Goal: Task Accomplishment & Management: Complete application form

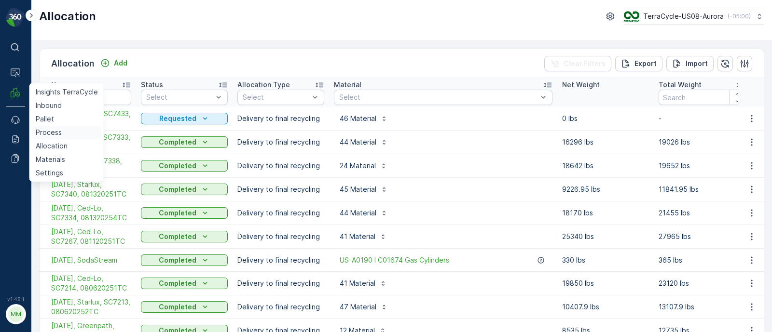
click at [48, 128] on p "Process" at bounding box center [49, 133] width 26 height 10
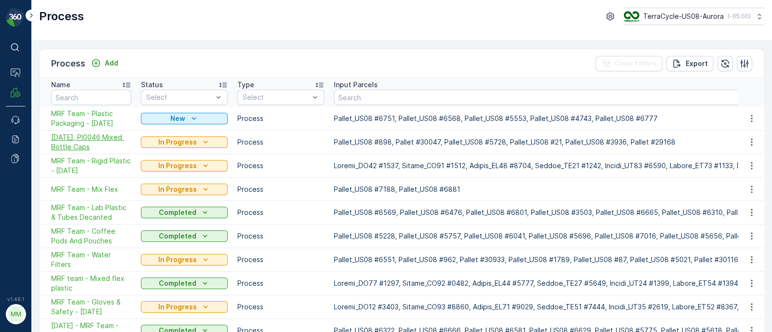
click at [68, 143] on span "08/19/25, PI0046 Mixed Bottle Caps" at bounding box center [91, 142] width 80 height 19
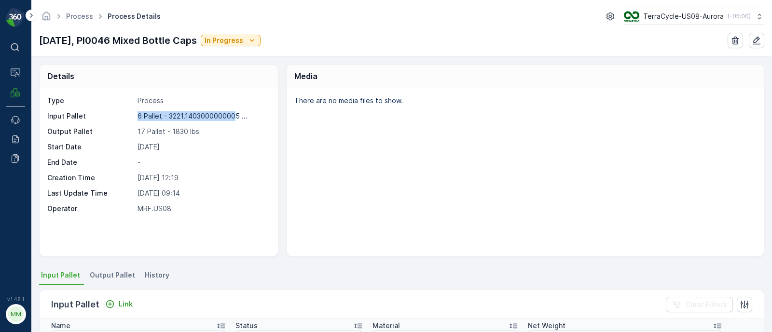
drag, startPoint x: 135, startPoint y: 117, endPoint x: 236, endPoint y: 109, distance: 101.1
click at [236, 109] on div "Type Process Input Pallet 6 Pallet - 3221.1403000000005 ... Output Pallet 17 Pa…" at bounding box center [157, 155] width 220 height 118
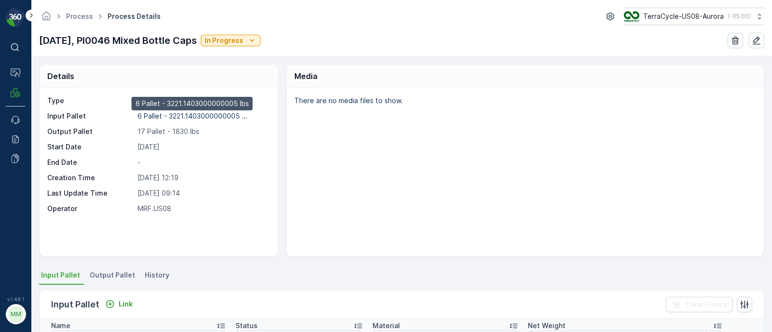
click at [238, 114] on p "6 Pallet - 3221.1403000000005 ..." at bounding box center [192, 116] width 110 height 8
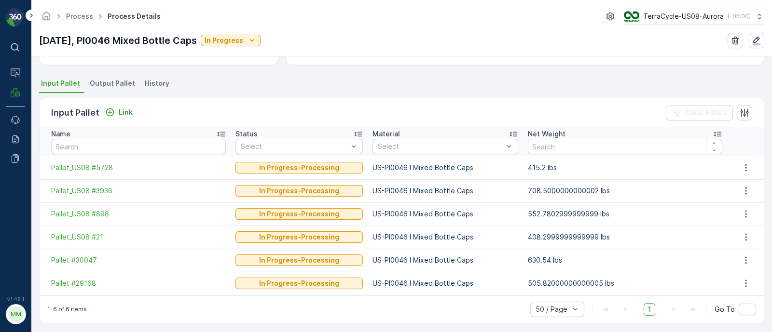
scroll to position [194, 0]
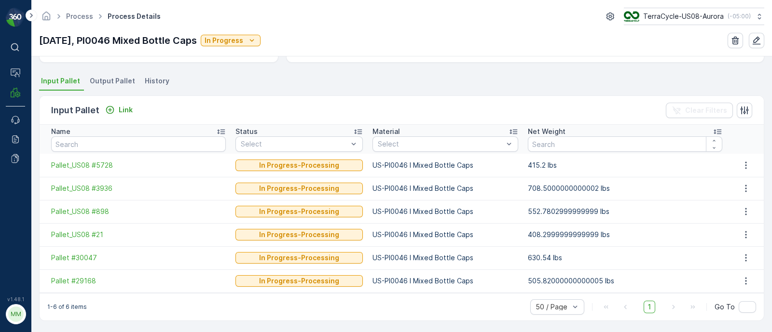
click at [108, 81] on span "Output Pallet" at bounding box center [112, 81] width 45 height 10
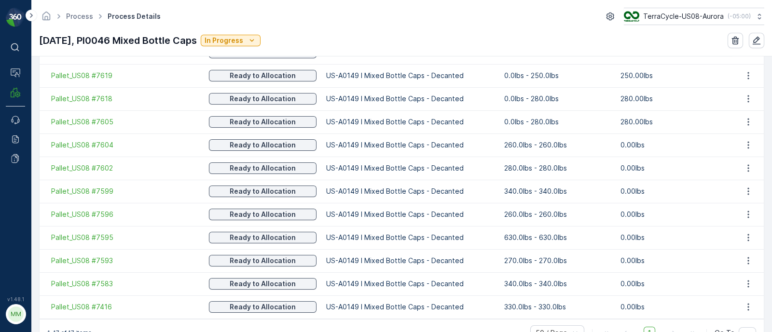
scroll to position [449, 0]
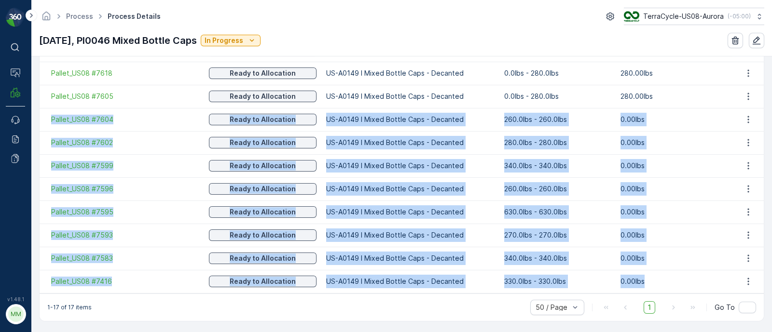
drag, startPoint x: 47, startPoint y: 120, endPoint x: 687, endPoint y: 291, distance: 662.6
click at [687, 291] on tbody "Pallet_US08 #7633 In stock-Outgoing US-A0001 I Mixed Flexibles 0.0lbs - 70.0lbs…" at bounding box center [402, 97] width 724 height 394
copy tbody "Pallet_US08 #7604 Ready to Allocation US-A0149 I Mixed Bottle Caps - Decanted 2…"
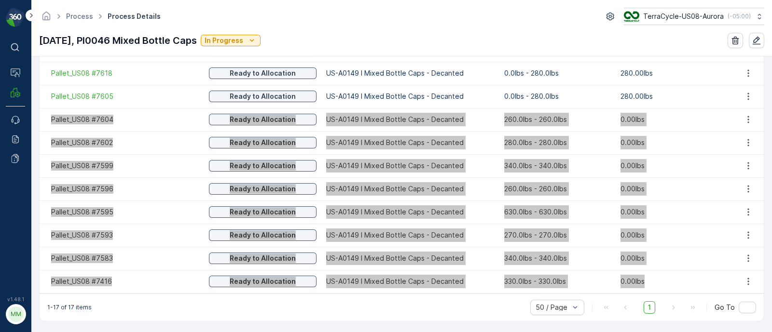
scroll to position [87, 0]
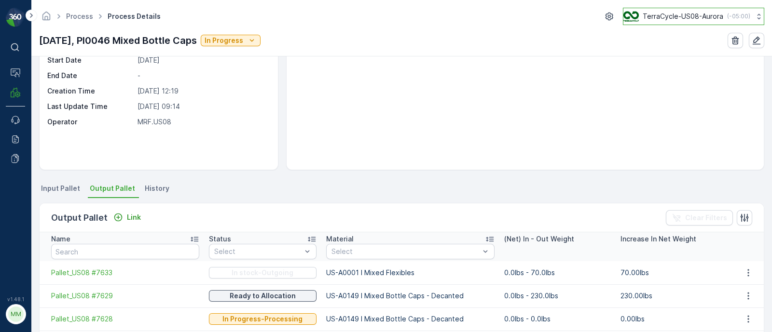
click at [757, 14] on icon at bounding box center [758, 17] width 3 height 6
click at [389, 126] on div "There are no media files to show." at bounding box center [524, 85] width 477 height 168
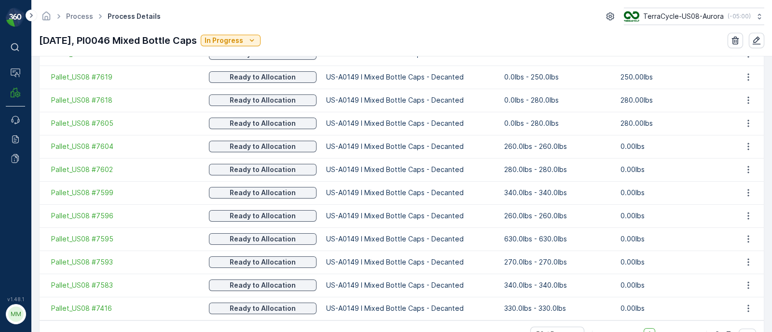
scroll to position [449, 0]
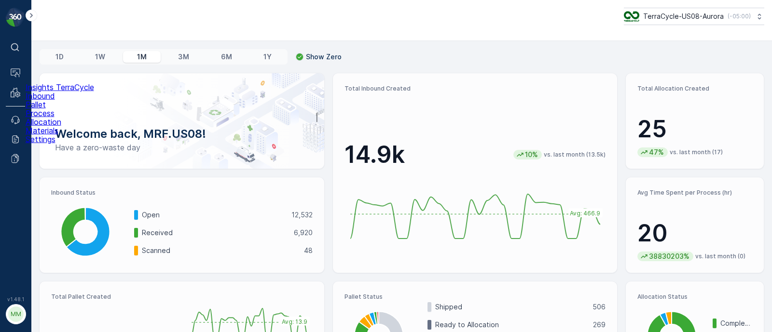
click at [47, 126] on p "Allocation" at bounding box center [60, 122] width 68 height 9
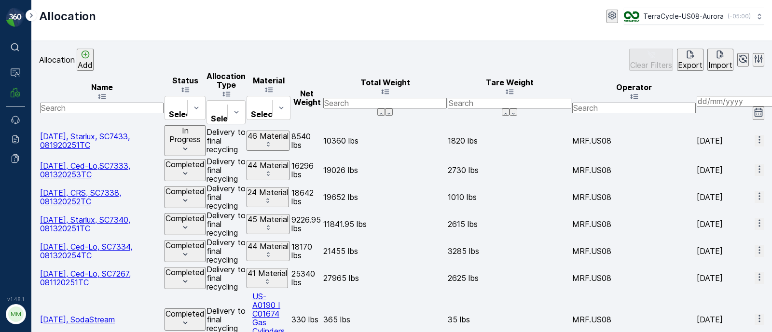
click at [89, 132] on span "[DATE], Starlux, SC7433, 081920251TC" at bounding box center [85, 141] width 90 height 18
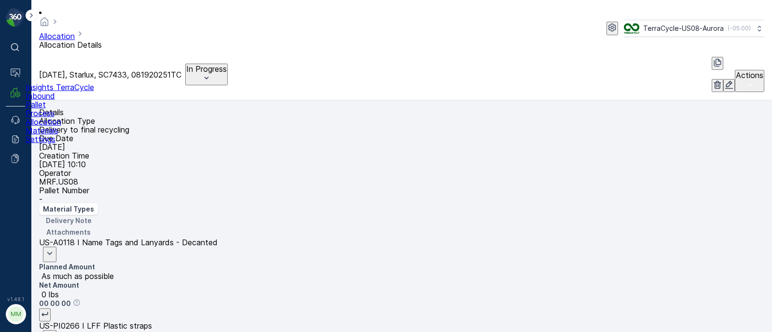
click at [50, 109] on p "Pallet" at bounding box center [60, 104] width 68 height 9
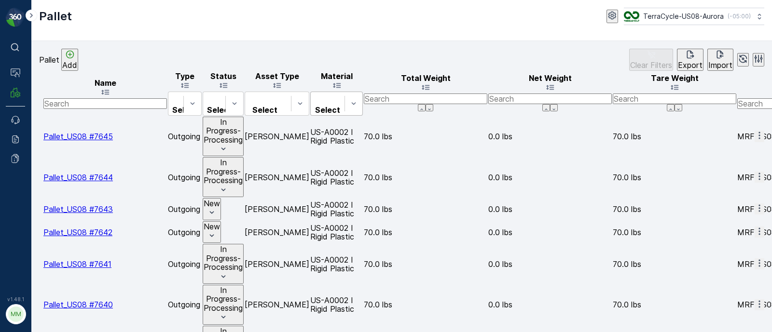
click at [363, 92] on div "Select" at bounding box center [336, 104] width 53 height 24
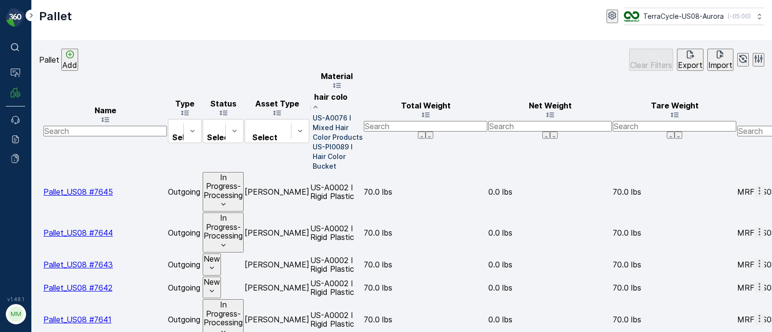
type input "hair color"
click at [363, 142] on p "US-PI0089 I Hair Color Bucket" at bounding box center [338, 156] width 50 height 29
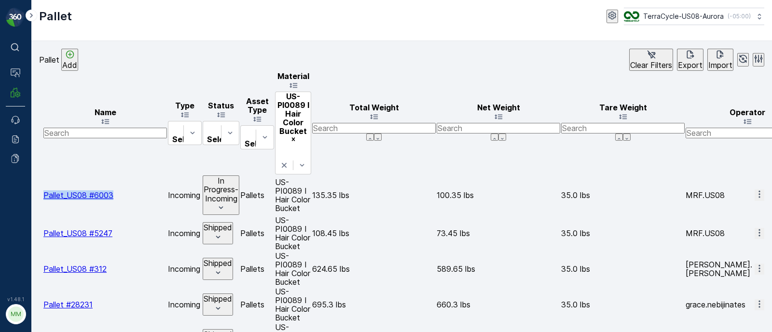
drag, startPoint x: 62, startPoint y: 122, endPoint x: 131, endPoint y: 120, distance: 69.5
copy span "Pallet_US08 #6003"
click at [42, 176] on td at bounding box center [41, 196] width 2 height 40
drag, startPoint x: 64, startPoint y: 121, endPoint x: 132, endPoint y: 122, distance: 68.0
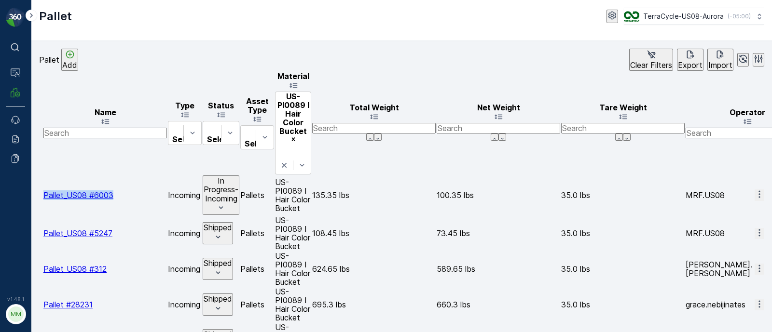
click at [132, 176] on td "Pallet_US08 #6003" at bounding box center [104, 196] width 123 height 40
copy span "Pallet_US08 #6003"
drag, startPoint x: 553, startPoint y: 123, endPoint x: 458, endPoint y: 125, distance: 95.0
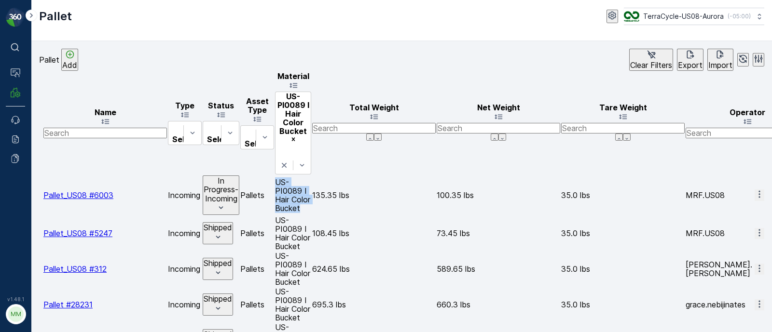
click at [311, 176] on td "US-PI0089 I Hair Color Bucket" at bounding box center [293, 196] width 36 height 40
copy td "US-PI0089 I Hair Color Bucket"
click at [294, 145] on div at bounding box center [293, 150] width 2 height 11
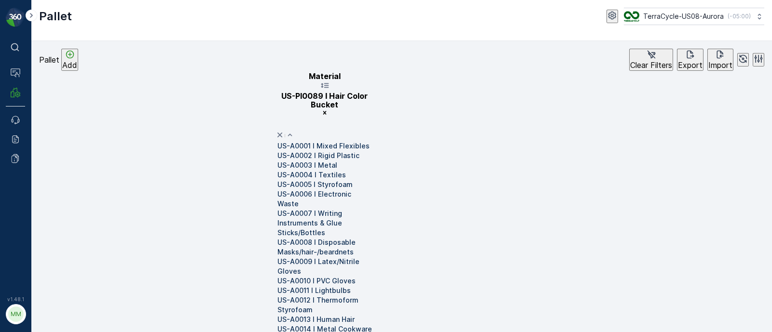
paste input "US-PI0477"
type input "US-PI0477"
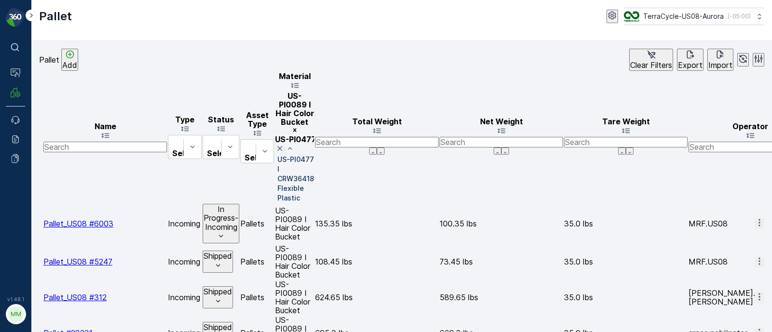
click at [314, 155] on p "US-PI0477 I CRW36418 Flexible Plastic" at bounding box center [295, 179] width 37 height 48
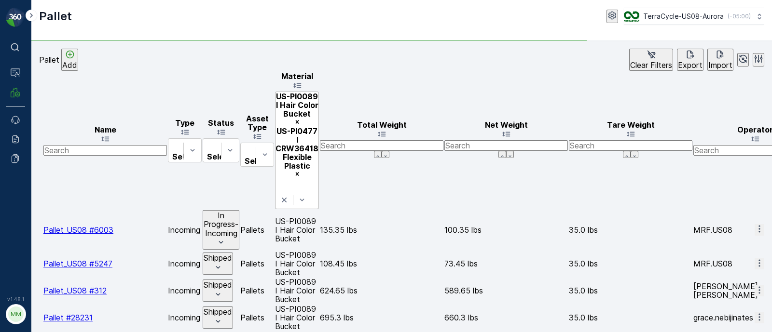
click at [300, 119] on icon "Remove US-PI0089 I Hair Color Bucket" at bounding box center [297, 122] width 7 height 7
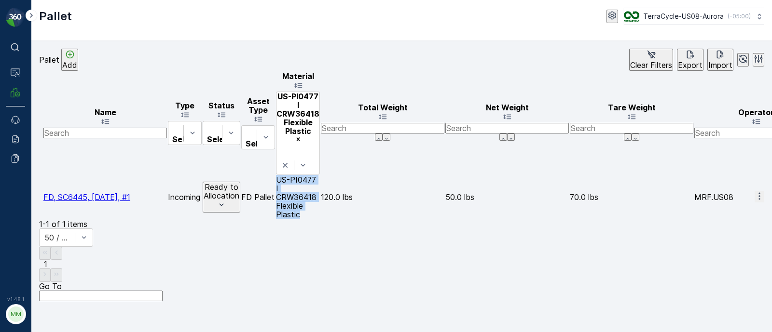
drag, startPoint x: 449, startPoint y: 124, endPoint x: 586, endPoint y: 121, distance: 137.0
click at [320, 176] on td "US-PI0477 I CRW36418 Flexible Plastic" at bounding box center [298, 197] width 44 height 43
click at [77, 61] on p "Add" at bounding box center [69, 65] width 15 height 9
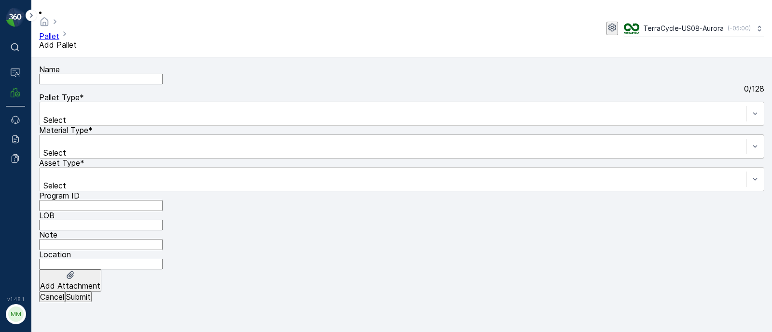
click at [244, 137] on div at bounding box center [392, 142] width 696 height 11
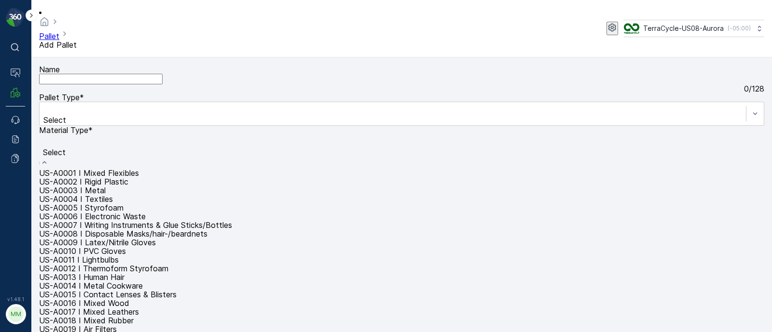
paste input "US-PI0473 I FD Nitrile & Latex Gloves"
type input "US-PI0473 I FD Nitrile & Latex Gloves"
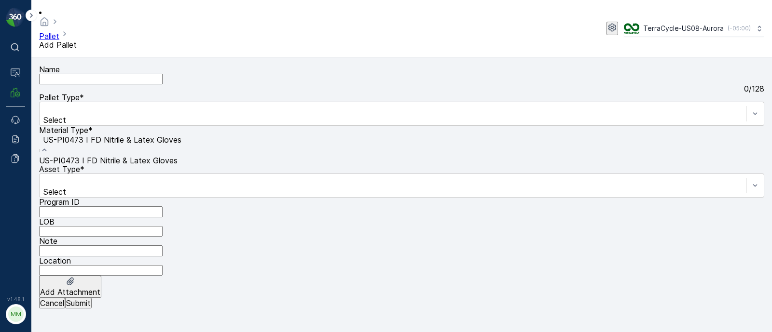
click at [266, 156] on div "US-PI0473 I FD Nitrile & Latex Gloves" at bounding box center [401, 160] width 725 height 9
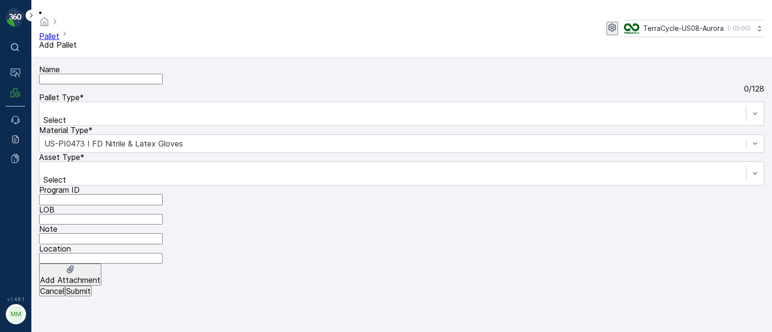
click at [122, 74] on input "Name" at bounding box center [100, 79] width 123 height 11
click at [163, 74] on input "Name" at bounding box center [100, 79] width 123 height 11
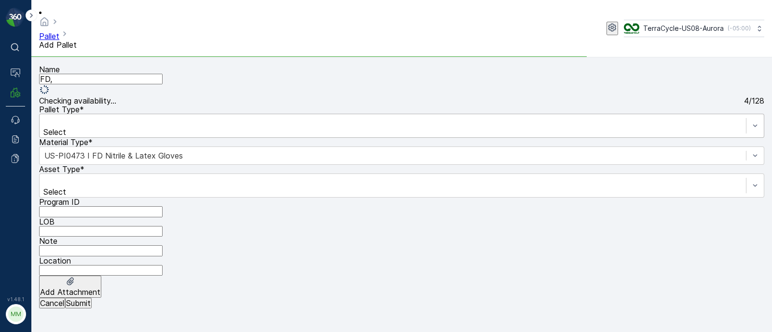
type input "FD,"
click at [112, 121] on div at bounding box center [392, 121] width 696 height 11
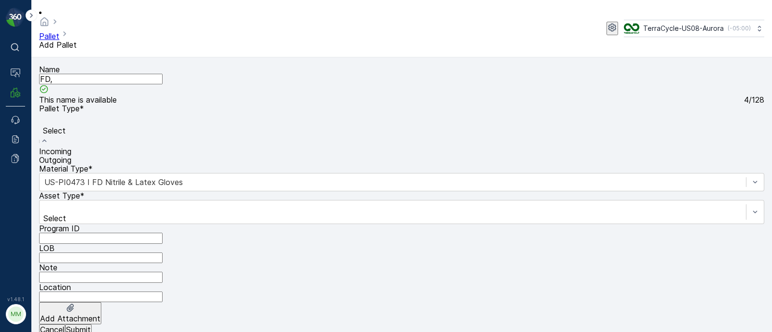
click at [71, 147] on span "Incoming" at bounding box center [55, 152] width 32 height 10
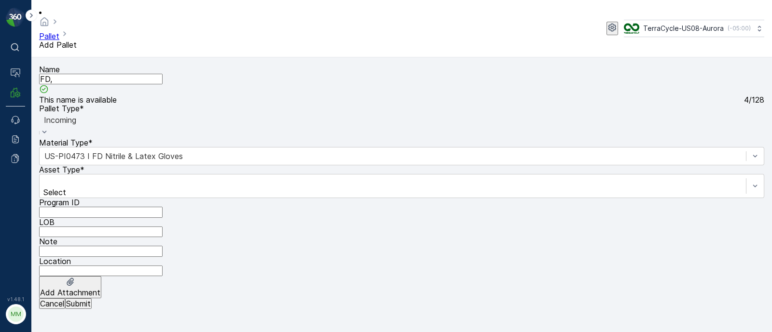
click at [77, 167] on div "Name FD, This name is available 4 / 128 Pallet Type * option Incoming, selected…" at bounding box center [401, 181] width 725 height 233
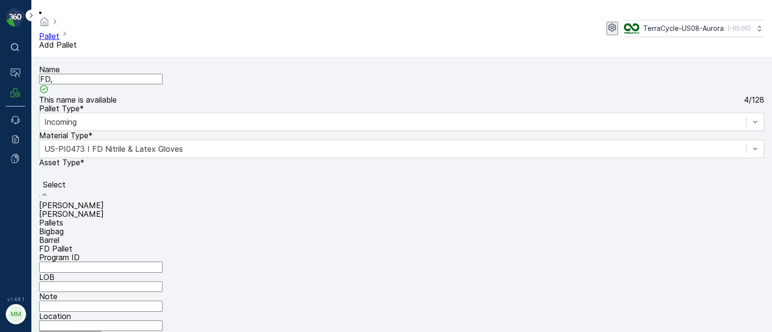
click at [72, 254] on span "FD Pallet" at bounding box center [55, 249] width 33 height 10
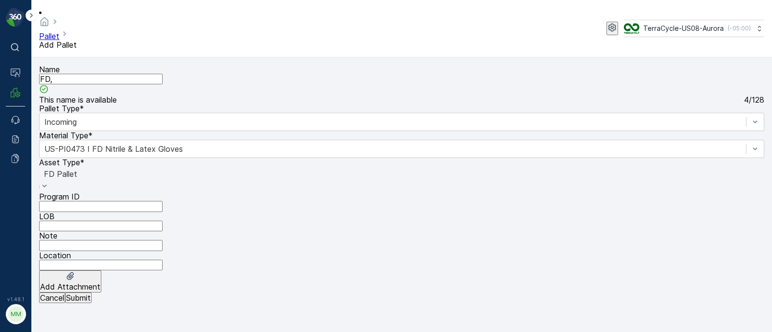
click at [163, 221] on input "LOB" at bounding box center [100, 226] width 123 height 11
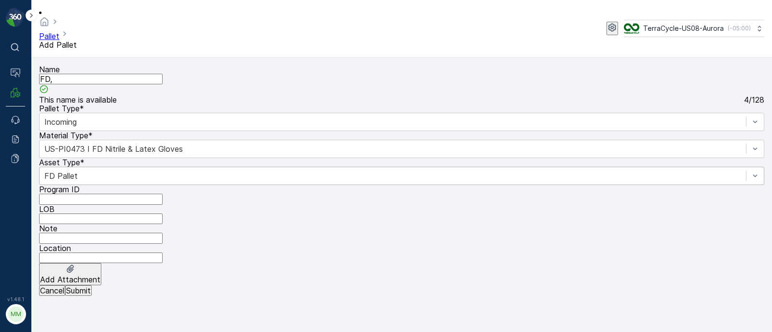
type input "MAT"
click at [148, 74] on input "FD," at bounding box center [100, 79] width 123 height 11
paste input "SC7337 [DATE]"
click at [108, 74] on input "FD, SC7337 [DATE], #1" at bounding box center [100, 79] width 123 height 11
type input "FD, SC7337, [DATE], #1"
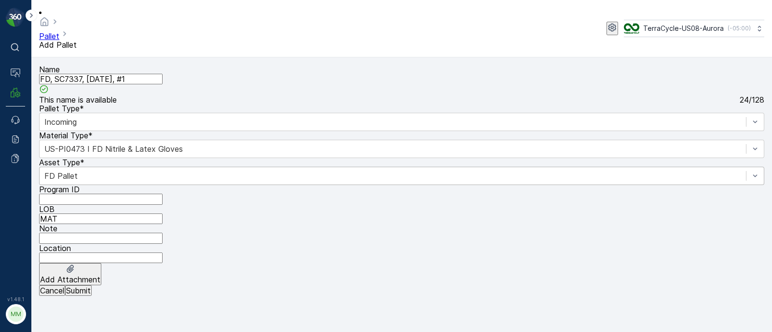
click at [117, 195] on ID "Program ID" at bounding box center [100, 199] width 123 height 11
paste ID "F-CRW35006"
type ID "F-CRW35006"
click at [110, 233] on input "Note" at bounding box center [100, 238] width 123 height 11
click at [163, 253] on input "Location" at bounding box center [100, 258] width 123 height 11
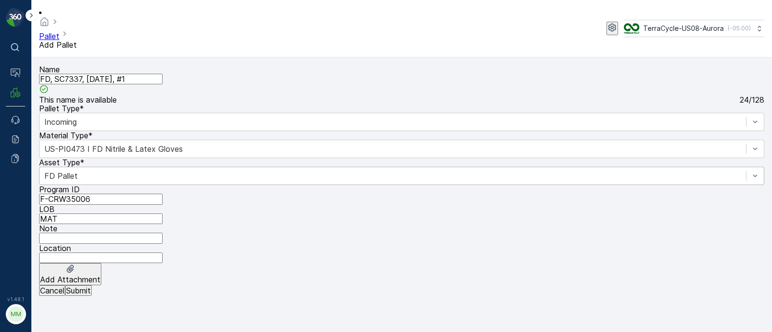
click at [92, 296] on button "Submit" at bounding box center [78, 291] width 27 height 11
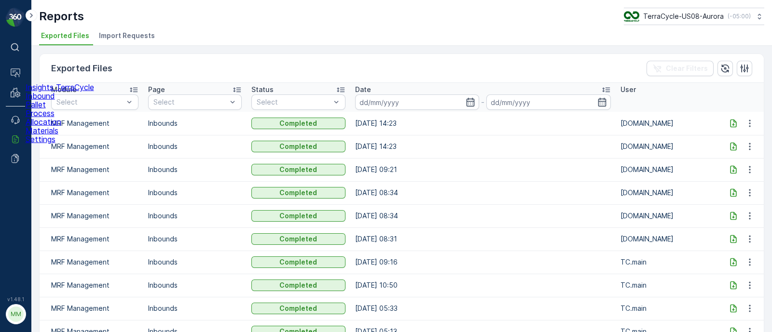
click at [52, 126] on p "Allocation" at bounding box center [60, 122] width 68 height 9
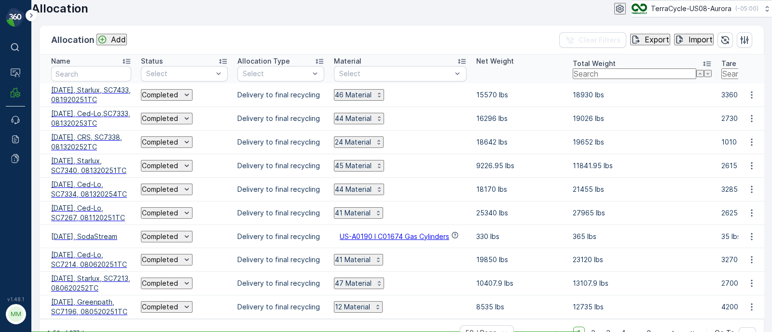
click at [83, 105] on span "[DATE], Starlux, SC7433, 081920251TC" at bounding box center [91, 94] width 80 height 19
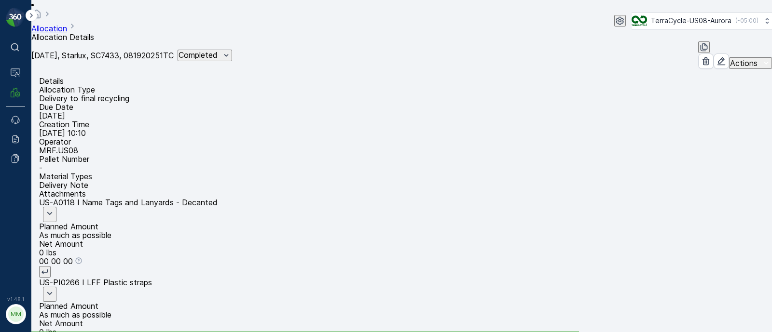
click at [394, 181] on p "Delivery Note" at bounding box center [401, 185] width 725 height 9
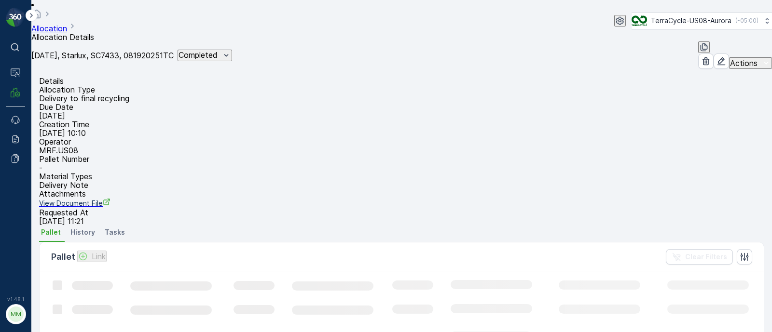
click at [354, 198] on span "View Document File" at bounding box center [399, 203] width 721 height 10
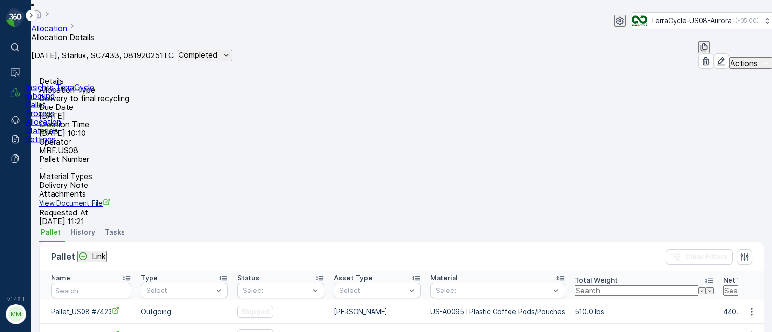
click at [53, 118] on p "Process" at bounding box center [60, 113] width 68 height 9
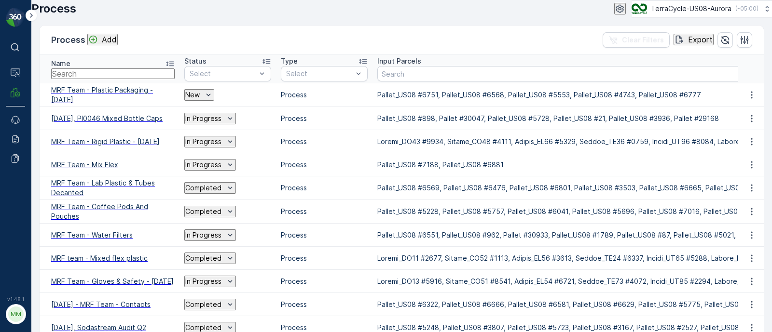
click at [84, 79] on input "text" at bounding box center [112, 73] width 123 height 11
type input "all in one"
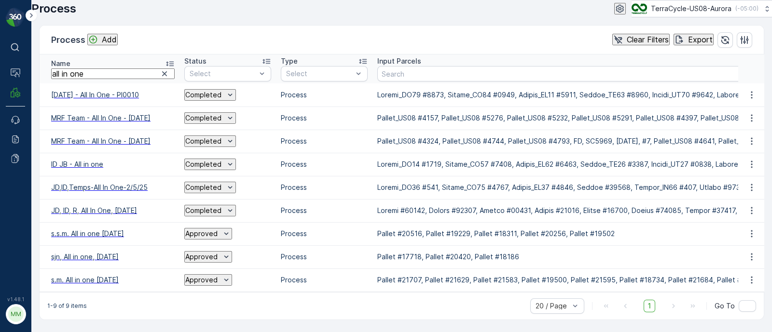
click at [72, 100] on span "2025-07-15 - All In One - PI0010" at bounding box center [112, 95] width 123 height 10
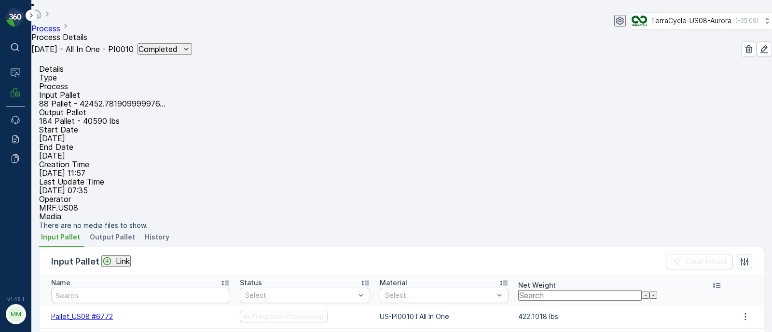
drag, startPoint x: 127, startPoint y: 113, endPoint x: 175, endPoint y: 120, distance: 48.2
click at [175, 108] on div "Input Pallet 88 Pallet - 42452.781909999976..." at bounding box center [401, 99] width 725 height 17
drag, startPoint x: 132, startPoint y: 131, endPoint x: 161, endPoint y: 135, distance: 29.1
click at [161, 125] on div "Output Pallet 184 Pallet - 40590 lbs" at bounding box center [401, 116] width 725 height 17
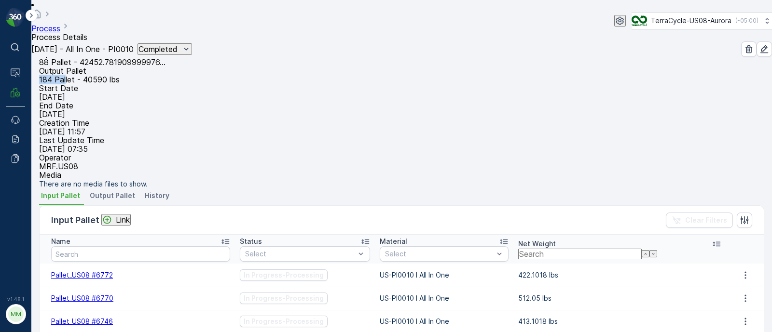
scroll to position [60, 0]
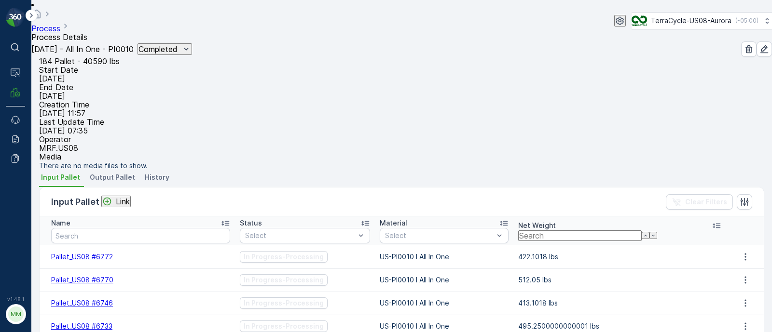
click at [119, 182] on span "Output Pallet" at bounding box center [112, 178] width 45 height 10
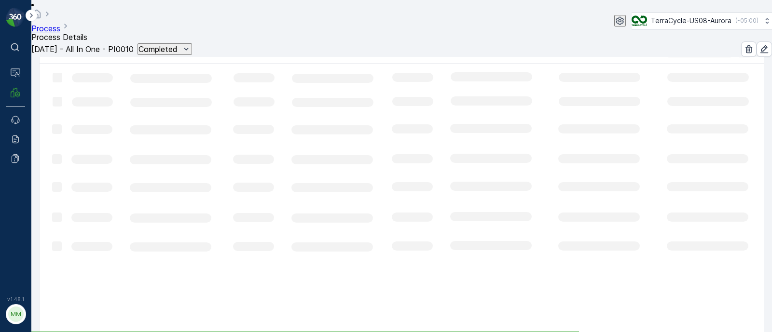
scroll to position [241, 0]
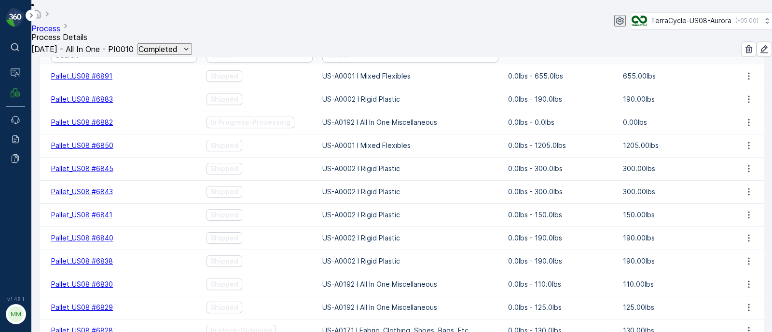
click at [490, 45] on icon at bounding box center [494, 43] width 8 height 5
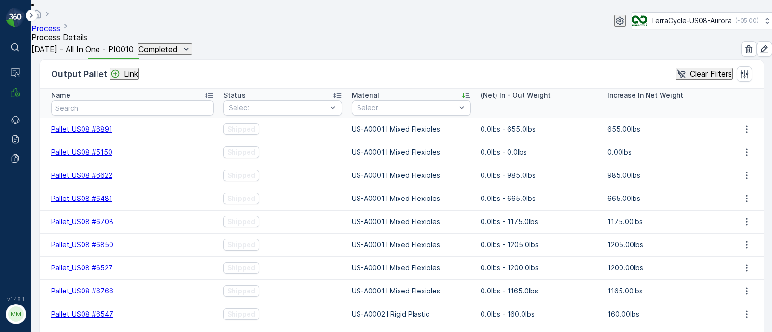
scroll to position [248, 0]
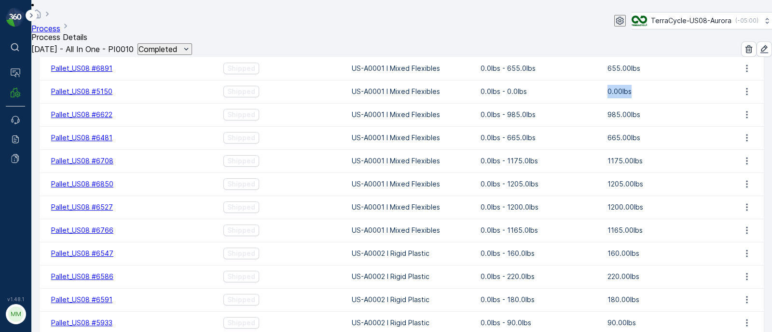
drag, startPoint x: 570, startPoint y: 127, endPoint x: 637, endPoint y: 129, distance: 67.1
click at [637, 103] on tr "Pallet_US08 #5150 Shipped US-A0001 I Mixed Flexibles 0.0lbs - 0.0lbs 0.00lbs" at bounding box center [402, 91] width 724 height 23
drag, startPoint x: 44, startPoint y: 129, endPoint x: 133, endPoint y: 133, distance: 88.8
click at [133, 103] on td "Pallet_US08 #5150" at bounding box center [129, 91] width 179 height 23
drag, startPoint x: 585, startPoint y: 133, endPoint x: 658, endPoint y: 126, distance: 73.6
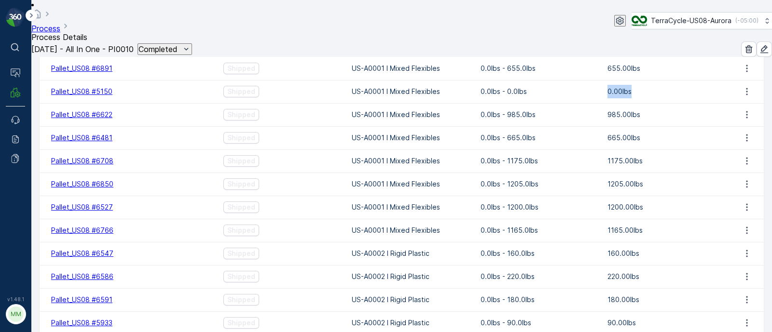
click at [658, 103] on tr "Pallet_US08 #5150 Shipped US-A0001 I Mixed Flexibles 0.0lbs - 0.0lbs 0.00lbs" at bounding box center [402, 91] width 724 height 23
click at [658, 103] on td "0.00lbs" at bounding box center [665, 91] width 127 height 23
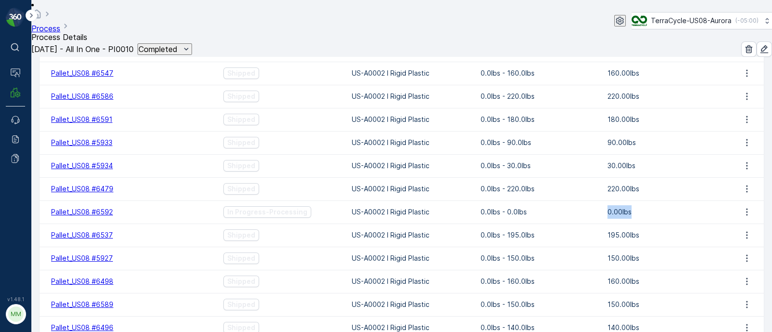
drag, startPoint x: 585, startPoint y: 261, endPoint x: 663, endPoint y: 254, distance: 78.5
click at [663, 224] on tr "Pallet_US08 #6592 In Progress-Processing US-A0002 I Rigid Plastic 0.0lbs - 0.0l…" at bounding box center [402, 212] width 724 height 23
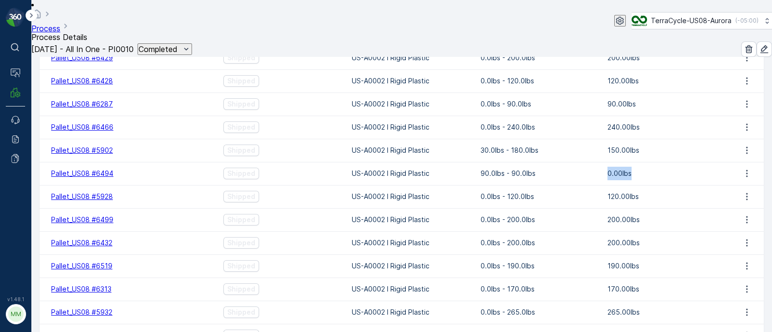
drag, startPoint x: 585, startPoint y: 220, endPoint x: 640, endPoint y: 220, distance: 55.0
click at [640, 185] on tr "Pallet_US08 #6494 Shipped US-A0002 I Rigid Plastic 90.0lbs - 90.0lbs 0.00lbs" at bounding box center [402, 173] width 724 height 23
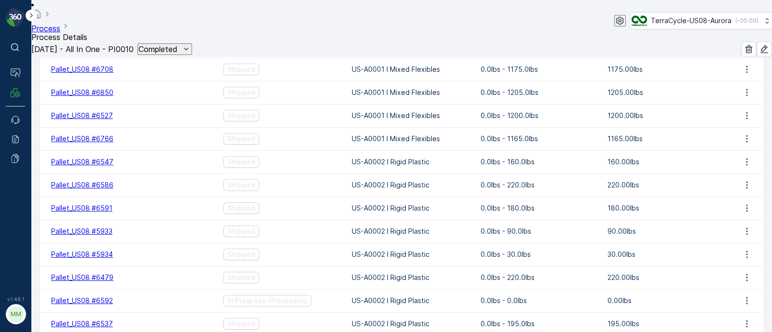
scroll to position [309, 0]
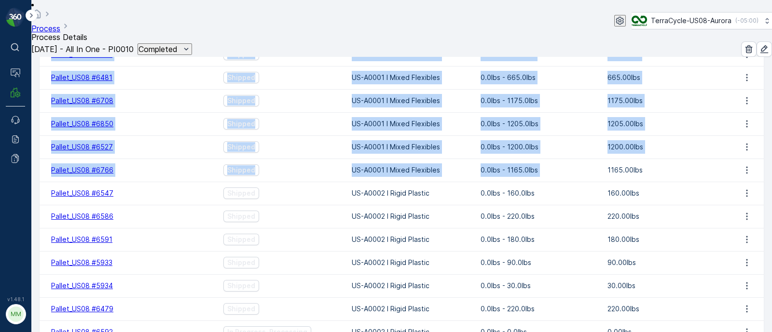
drag, startPoint x: 595, startPoint y: 213, endPoint x: 585, endPoint y: 80, distance: 133.5
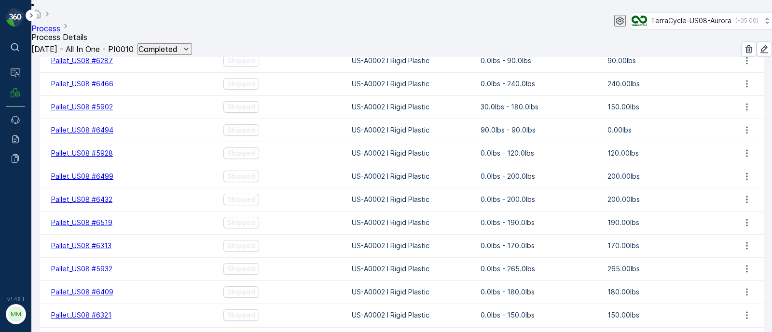
scroll to position [1213, 0]
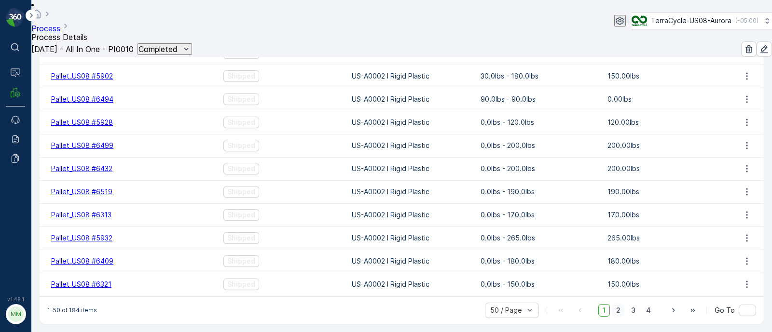
click at [615, 306] on span "2" at bounding box center [618, 310] width 13 height 13
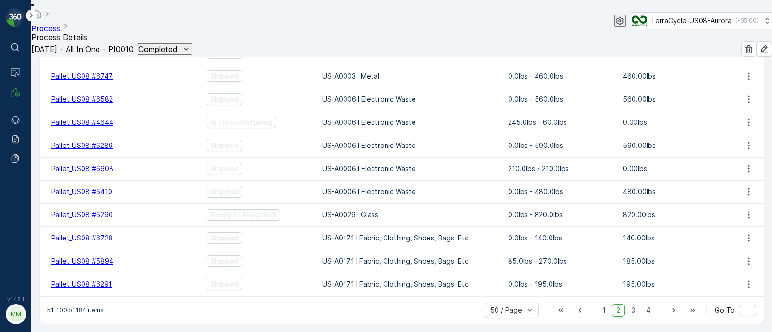
scroll to position [1213, 0]
click at [633, 307] on span "3" at bounding box center [632, 310] width 13 height 13
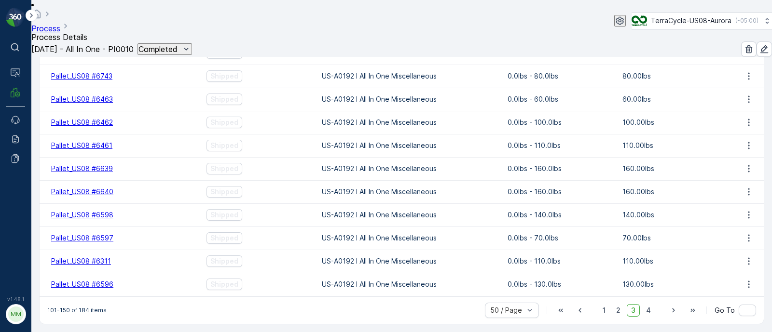
scroll to position [1213, 0]
click at [650, 304] on span "4" at bounding box center [648, 310] width 14 height 13
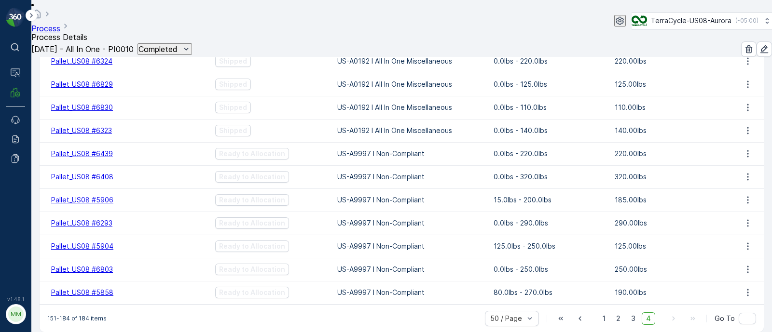
scroll to position [721, 0]
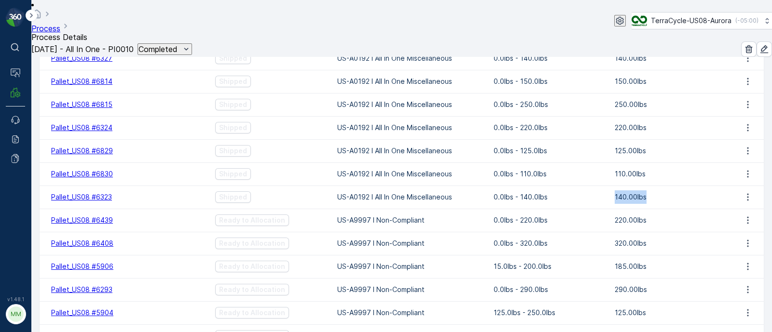
drag, startPoint x: 605, startPoint y: 233, endPoint x: 663, endPoint y: 243, distance: 59.1
click at [663, 209] on td "140.00lbs" at bounding box center [670, 197] width 121 height 23
click at [656, 209] on td "140.00lbs" at bounding box center [670, 197] width 121 height 23
drag, startPoint x: 605, startPoint y: 140, endPoint x: 656, endPoint y: 145, distance: 50.8
click at [656, 116] on td "250.00lbs" at bounding box center [670, 104] width 121 height 23
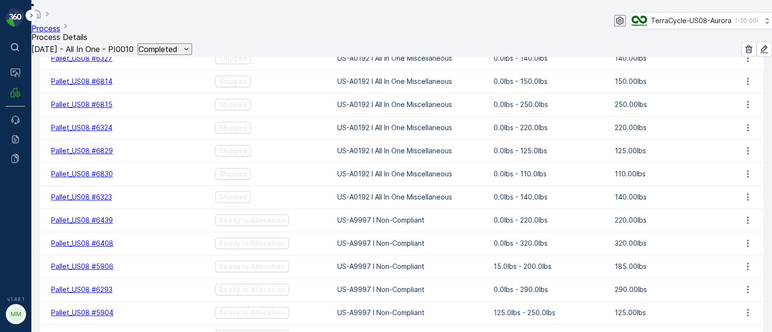
drag, startPoint x: 605, startPoint y: 78, endPoint x: 664, endPoint y: 74, distance: 59.5
click at [664, 47] on td "150.00lbs" at bounding box center [670, 35] width 121 height 23
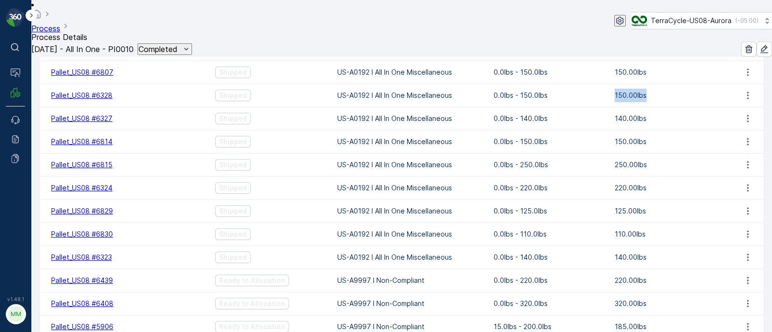
scroll to position [601, 0]
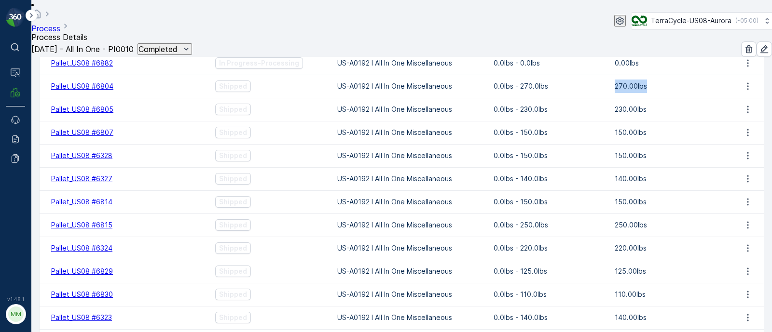
drag, startPoint x: 600, startPoint y: 124, endPoint x: 674, endPoint y: 123, distance: 73.3
click at [674, 98] on tr "Pallet_US08 #6804 Shipped US-A0192 I All In One Miscellaneous 0.0lbs - 270.0lbs…" at bounding box center [402, 86] width 724 height 23
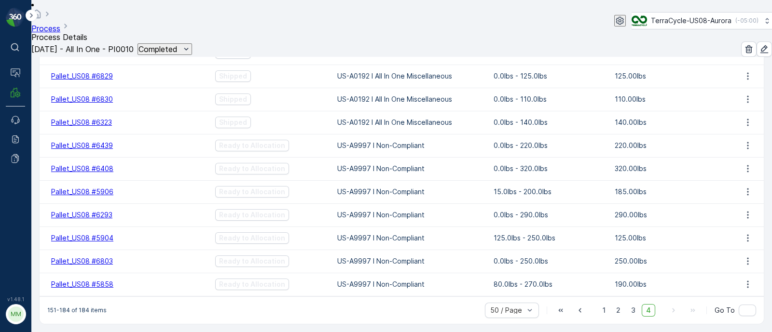
scroll to position [842, 0]
click at [415, 117] on td "US-A0192 I All In One Miscellaneous" at bounding box center [410, 122] width 156 height 23
drag, startPoint x: 444, startPoint y: 95, endPoint x: 374, endPoint y: 104, distance: 70.1
click at [369, 100] on td "US-A0192 I All In One Miscellaneous" at bounding box center [410, 99] width 156 height 23
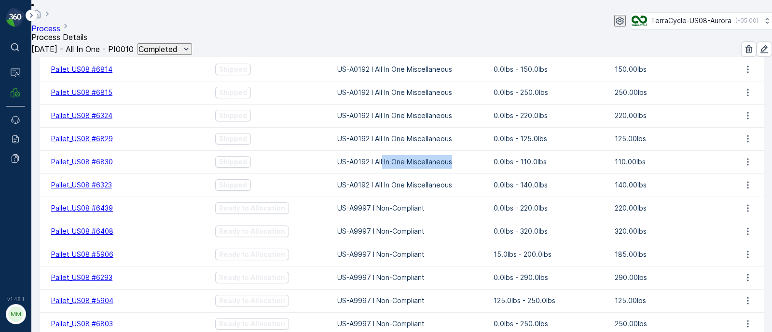
scroll to position [661, 0]
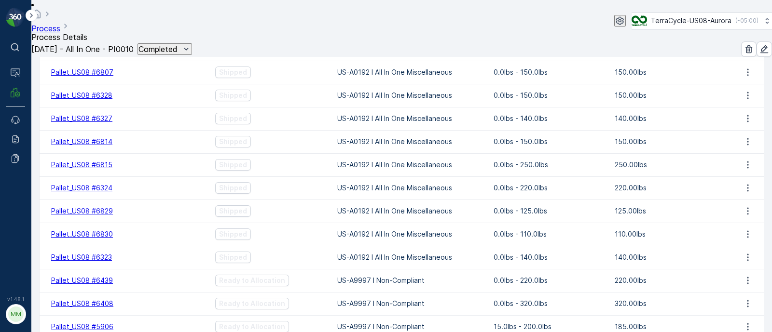
drag, startPoint x: 439, startPoint y: 68, endPoint x: 384, endPoint y: 68, distance: 54.5
click at [384, 38] on td "US-A0192 I All In One Miscellaneous" at bounding box center [410, 25] width 156 height 23
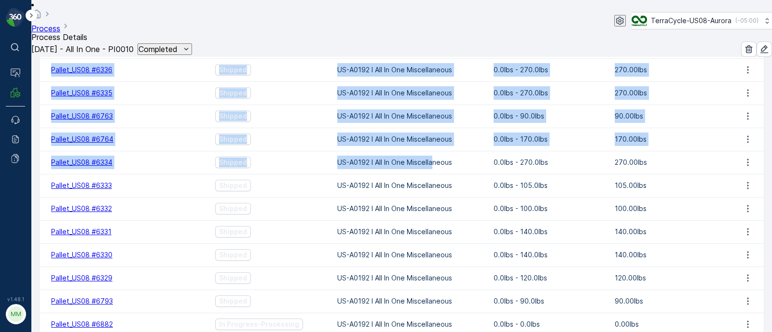
drag, startPoint x: 419, startPoint y: 61, endPoint x: 377, endPoint y: 58, distance: 41.6
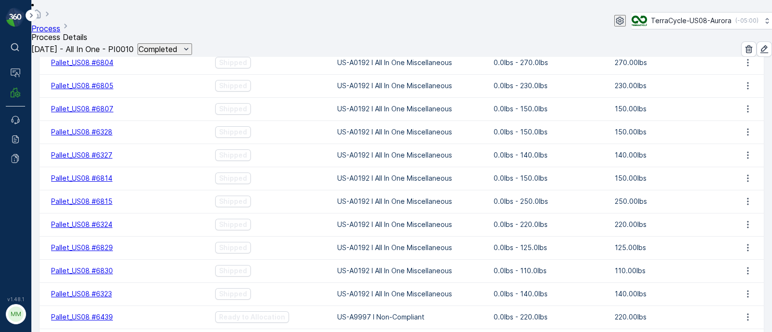
scroll to position [842, 0]
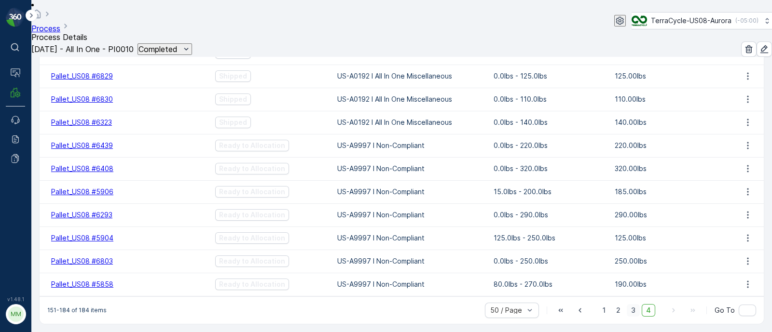
click at [632, 304] on span "3" at bounding box center [632, 310] width 13 height 13
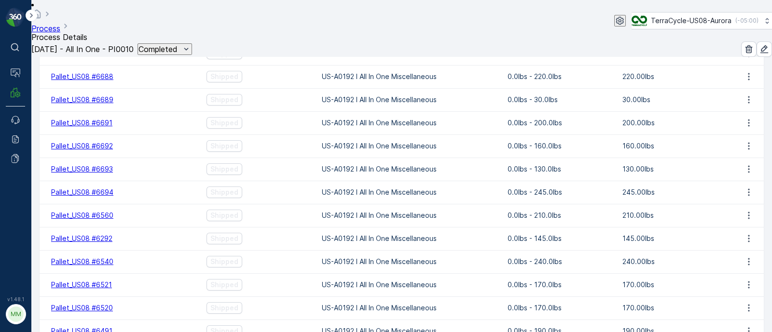
drag, startPoint x: 309, startPoint y: 69, endPoint x: 453, endPoint y: 77, distance: 144.4
click at [453, 42] on td "US-A0192 I All In One Miscellaneous" at bounding box center [410, 30] width 186 height 23
drag, startPoint x: 379, startPoint y: 302, endPoint x: 422, endPoint y: 303, distance: 42.9
click at [422, 273] on td "US-A0192 I All In One Miscellaneous" at bounding box center [410, 261] width 186 height 23
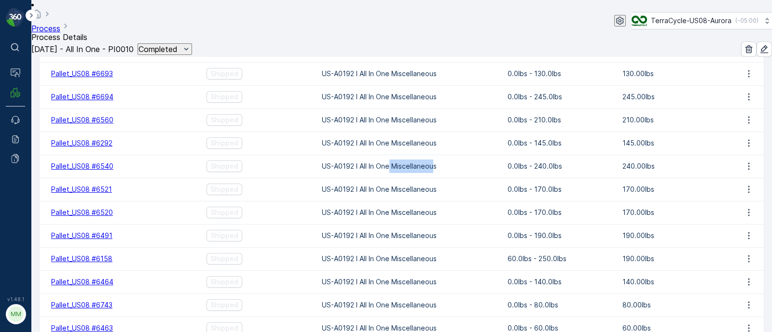
scroll to position [963, 0]
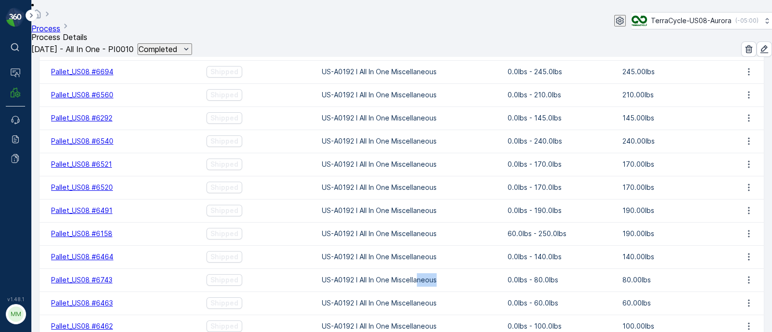
drag, startPoint x: 405, startPoint y: 320, endPoint x: 426, endPoint y: 322, distance: 20.8
click at [427, 292] on td "US-A0192 I All In One Miscellaneous" at bounding box center [410, 280] width 186 height 23
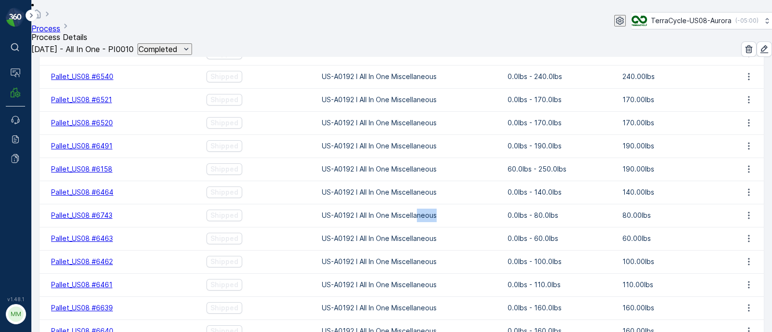
scroll to position [1143, 0]
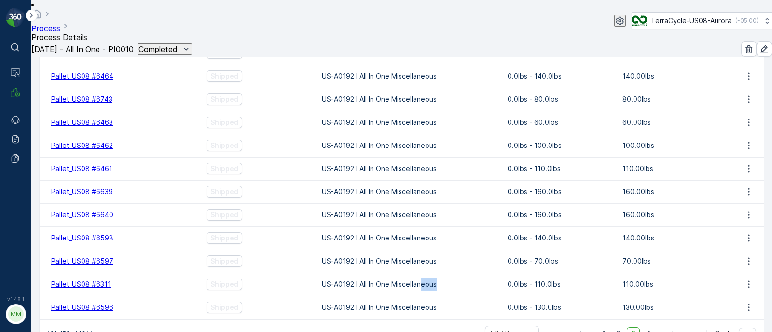
drag, startPoint x: 412, startPoint y: 323, endPoint x: 430, endPoint y: 324, distance: 17.9
click at [430, 296] on td "US-A0192 I All In One Miscellaneous" at bounding box center [410, 284] width 186 height 23
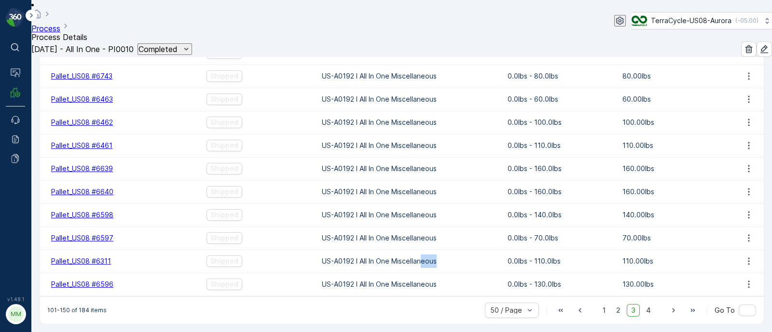
scroll to position [1213, 0]
click at [617, 308] on span "2" at bounding box center [618, 310] width 13 height 13
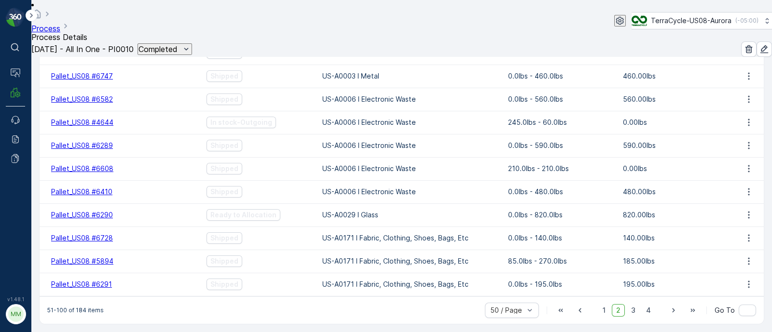
scroll to position [1213, 0]
click at [605, 306] on span "1" at bounding box center [604, 310] width 12 height 13
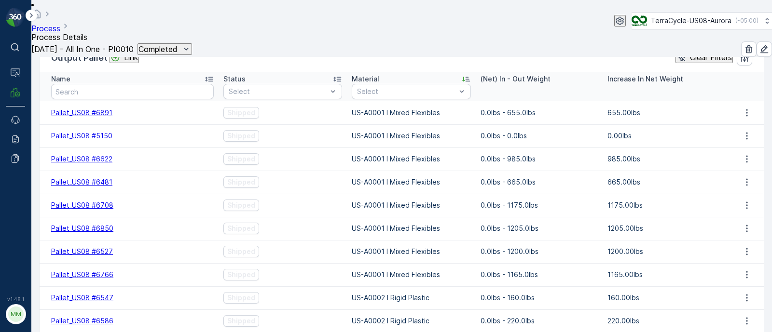
scroll to position [168, 0]
